Goal: Information Seeking & Learning: Learn about a topic

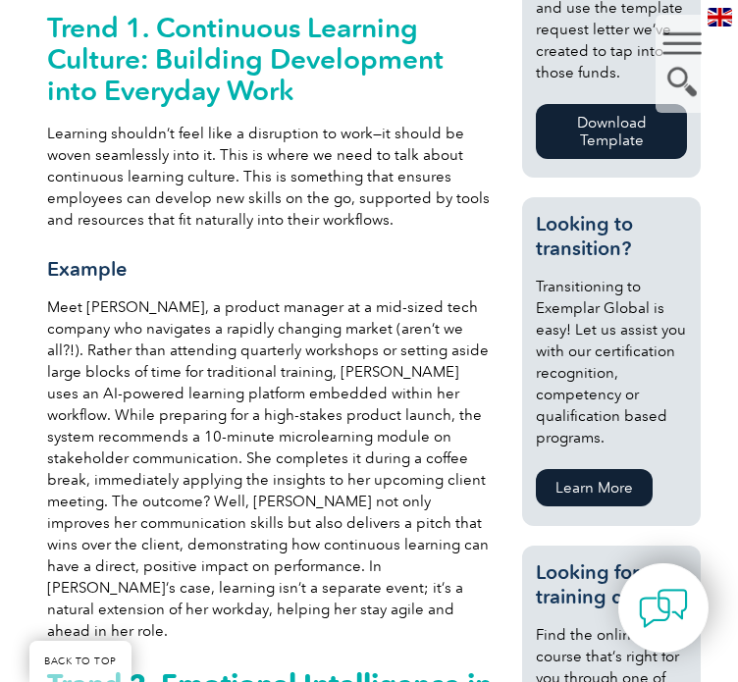
scroll to position [1099, 0]
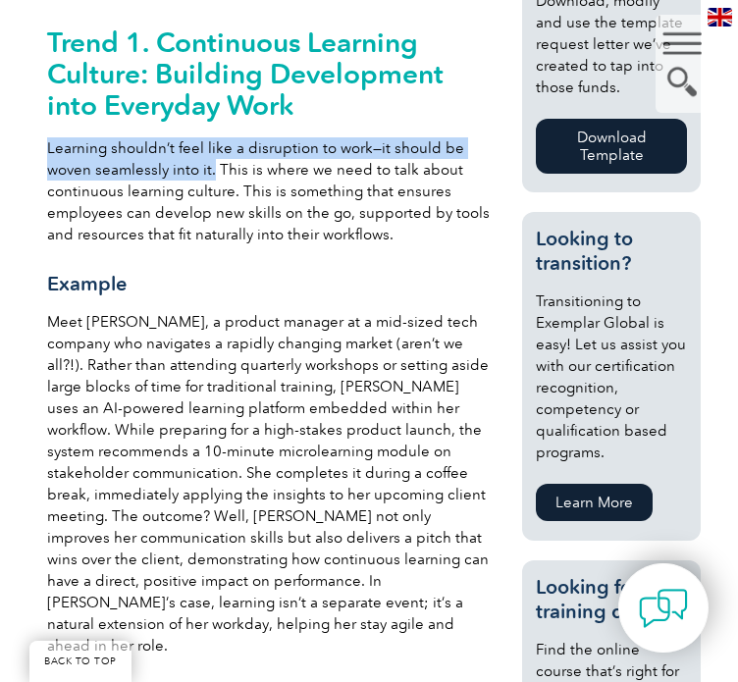
drag, startPoint x: 46, startPoint y: 128, endPoint x: 212, endPoint y: 146, distance: 166.9
click at [212, 146] on span "Learning shouldn’t feel like a disruption to work—it should be woven seamlessly…" at bounding box center [268, 191] width 443 height 104
copy span "Learning shouldn’t feel like a disruption to work—it should be woven seamlessly…"
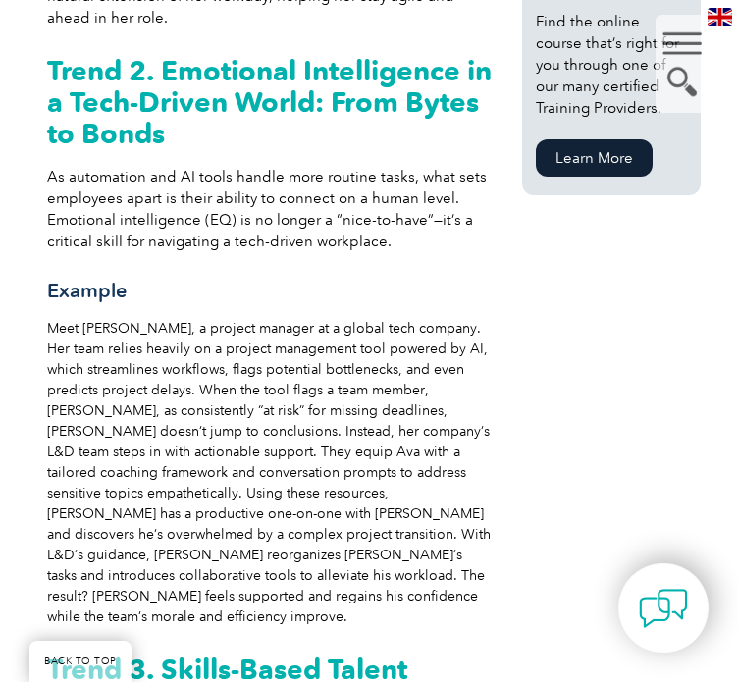
scroll to position [1688, 0]
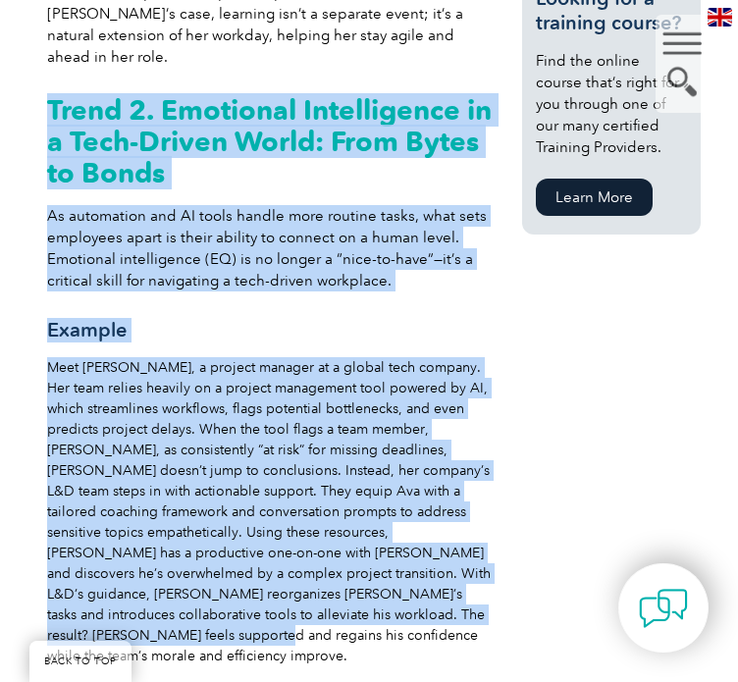
drag, startPoint x: 49, startPoint y: 57, endPoint x: 474, endPoint y: 565, distance: 662.5
copy div "Lorem 3. Ipsumdolo Sitametconse ad e Sedd-Eiusmo Tempo: Inci Utlab et Dolor Ma …"
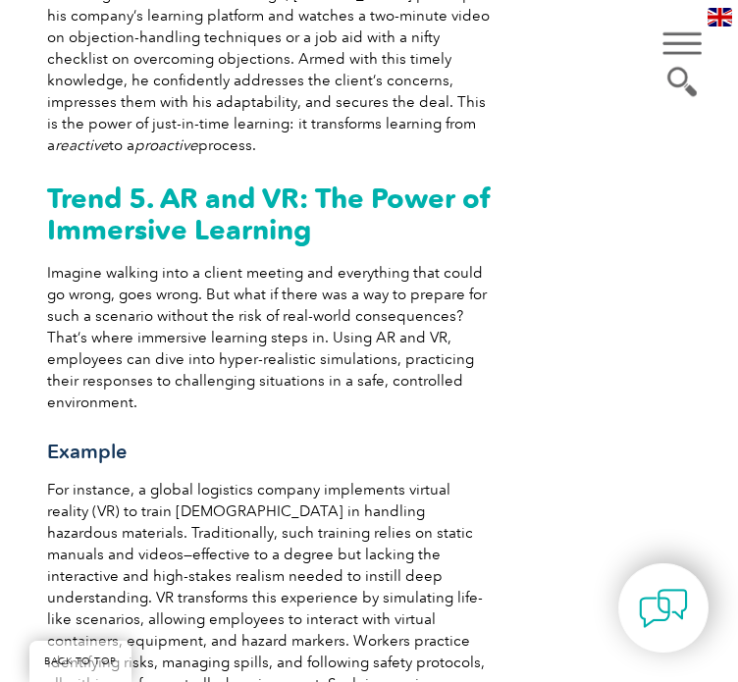
scroll to position [3297, 0]
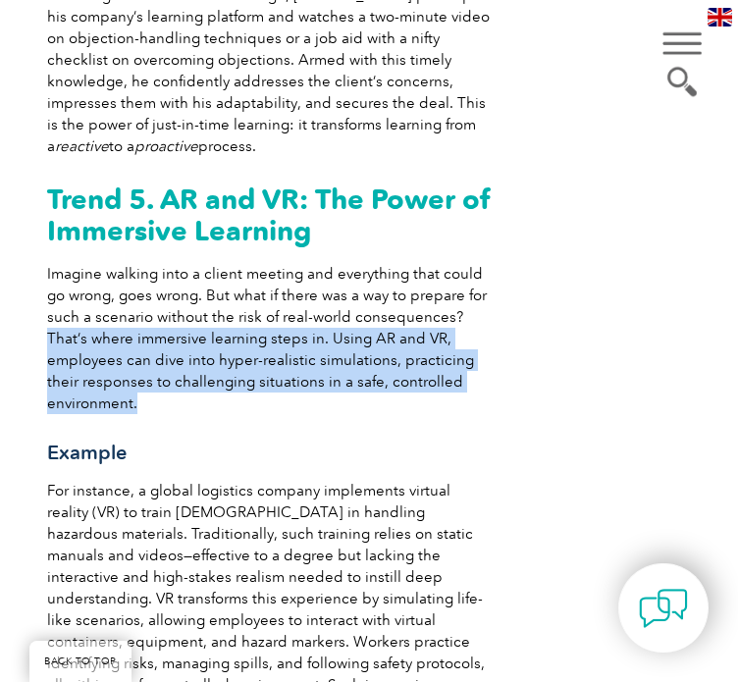
drag, startPoint x: 49, startPoint y: 212, endPoint x: 168, endPoint y: 271, distance: 132.5
click at [168, 271] on p "Imagine walking into a client meeting and everything that could go wrong, goes …" at bounding box center [270, 338] width 446 height 151
copy span "That’s where immersive learning steps in. Using AR and VR, employees can dive i…"
